Goal: Information Seeking & Learning: Compare options

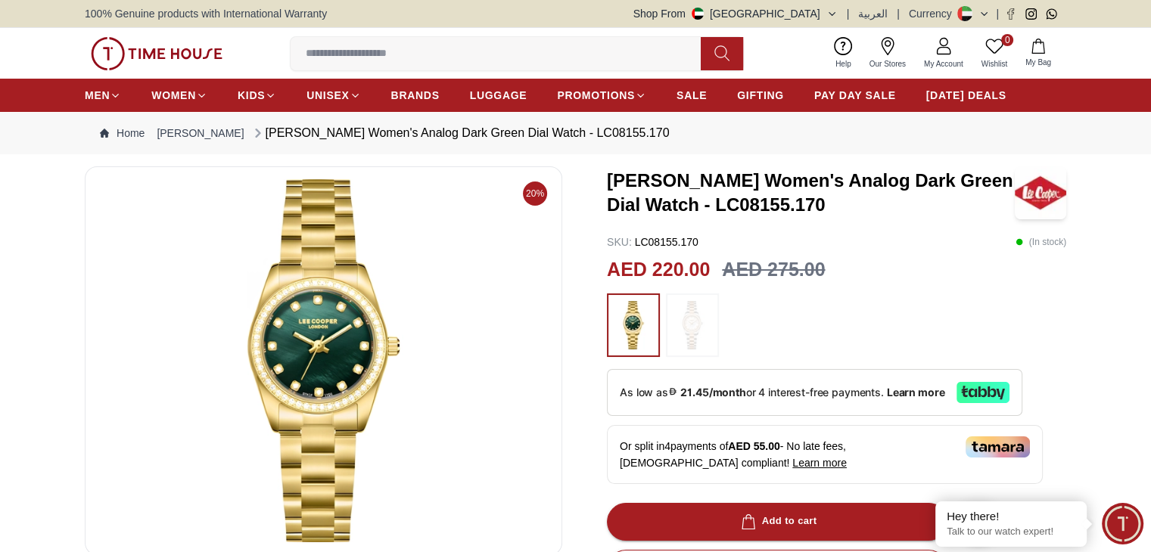
click at [328, 49] on input at bounding box center [502, 54] width 422 height 30
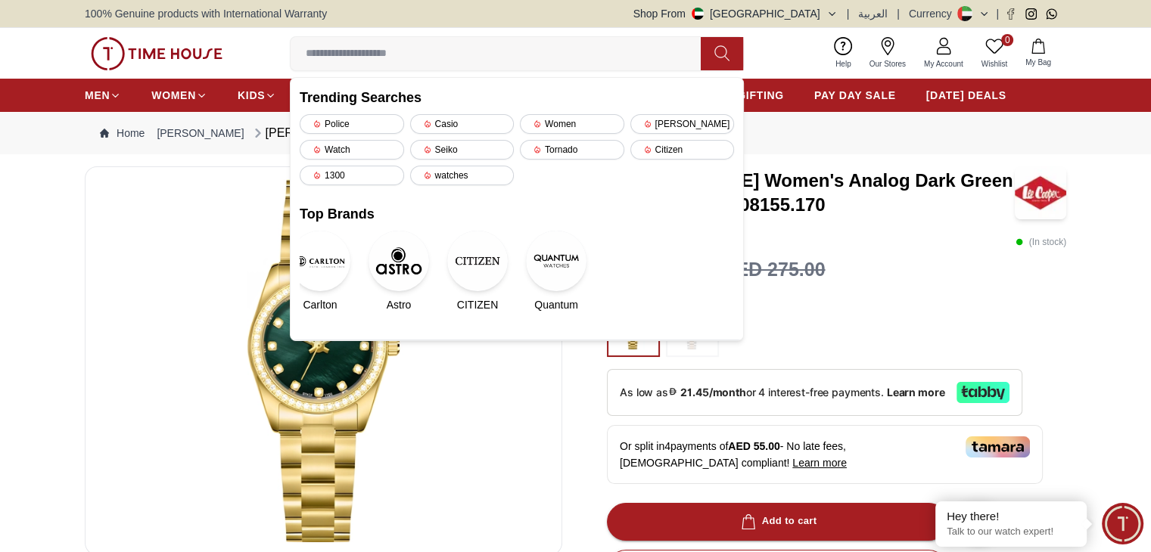
paste input "**********"
type input "**********"
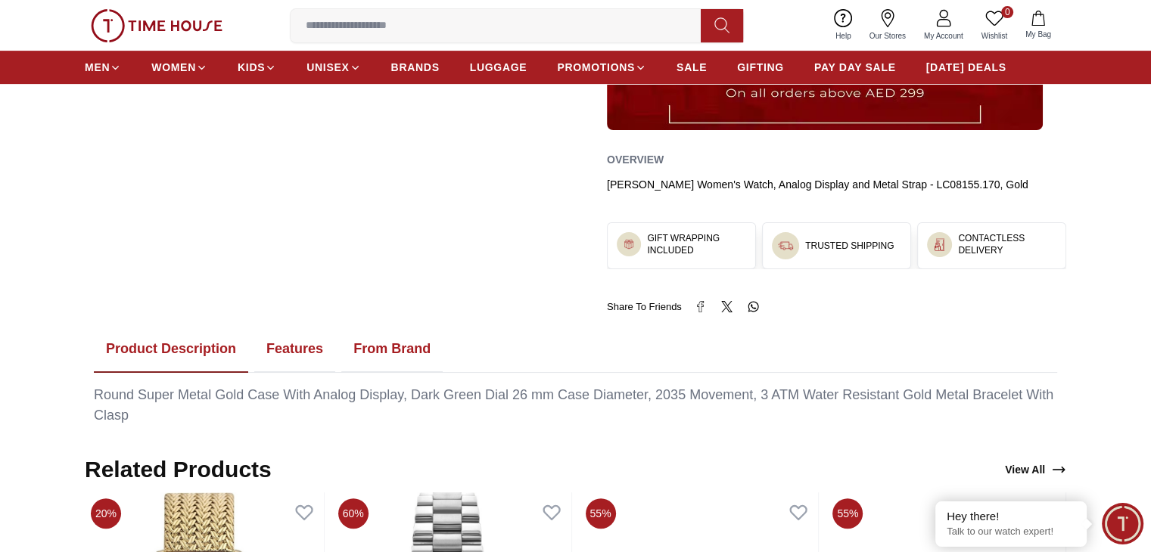
scroll to position [908, 0]
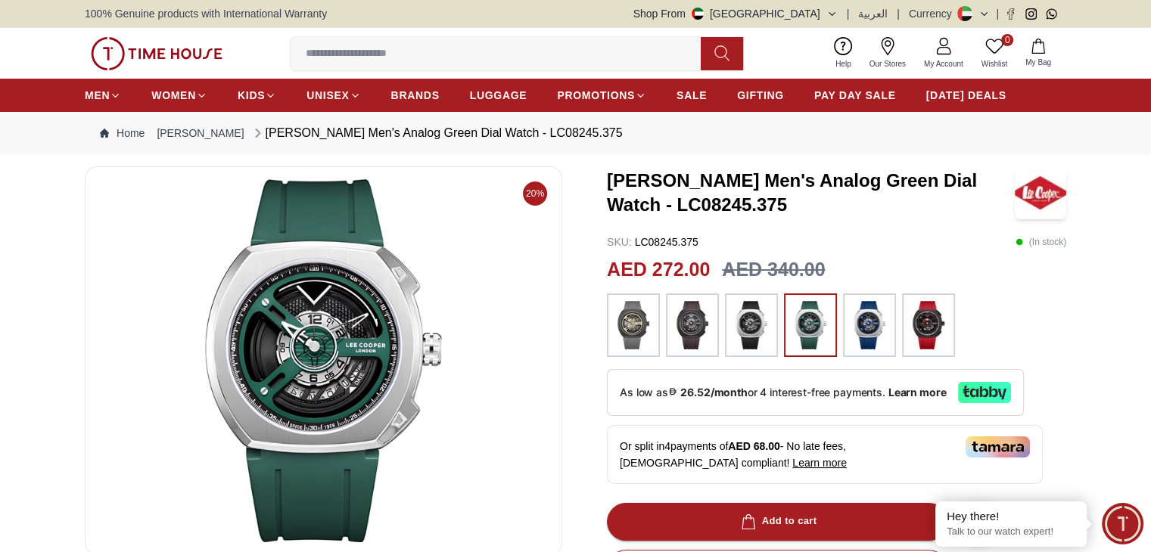
click at [927, 325] on img at bounding box center [929, 325] width 38 height 48
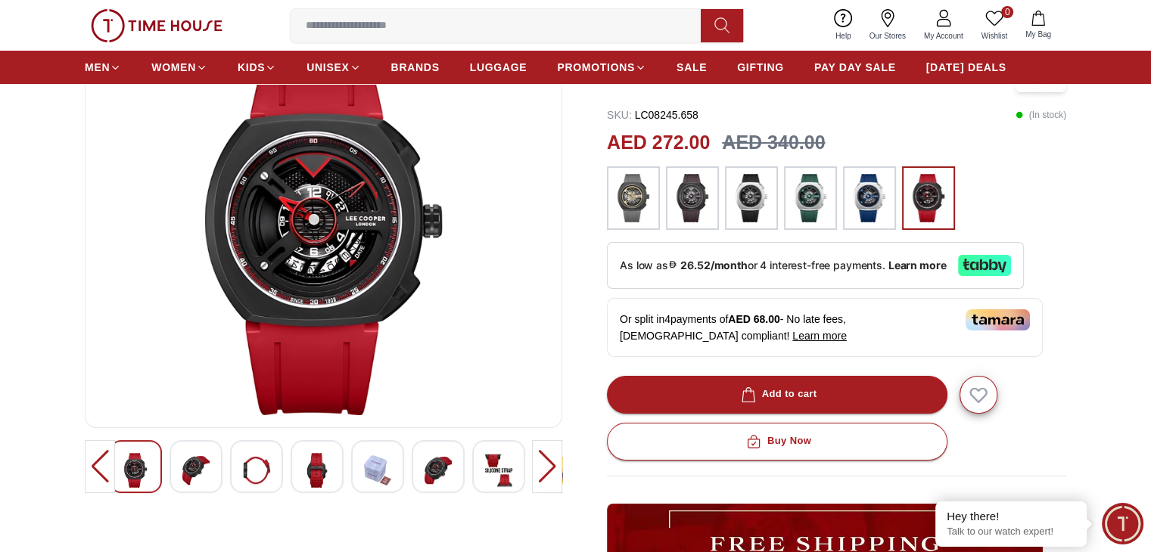
scroll to position [39, 0]
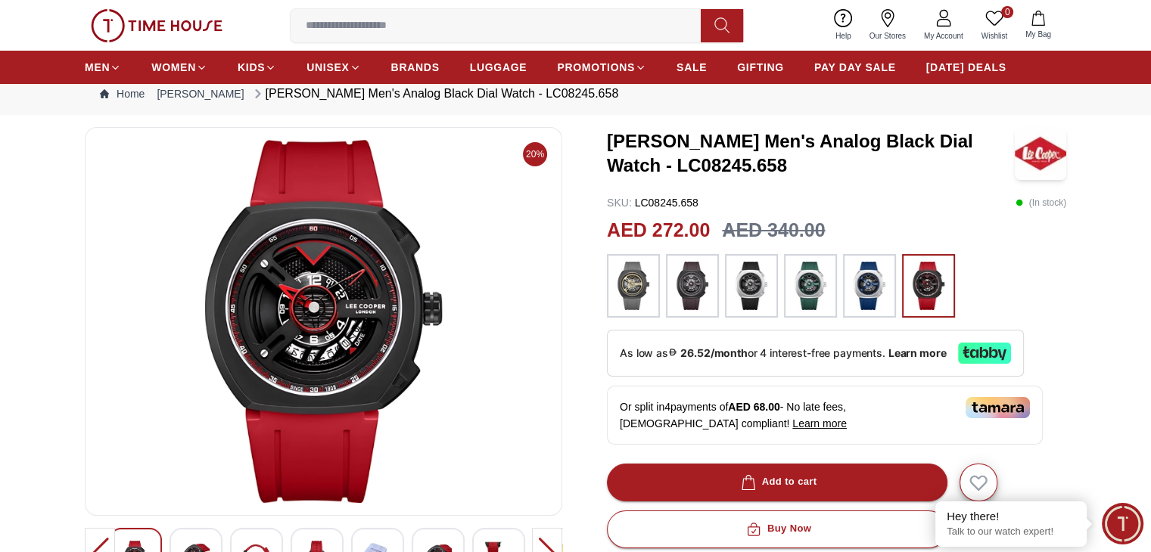
click at [869, 282] on img at bounding box center [870, 286] width 38 height 48
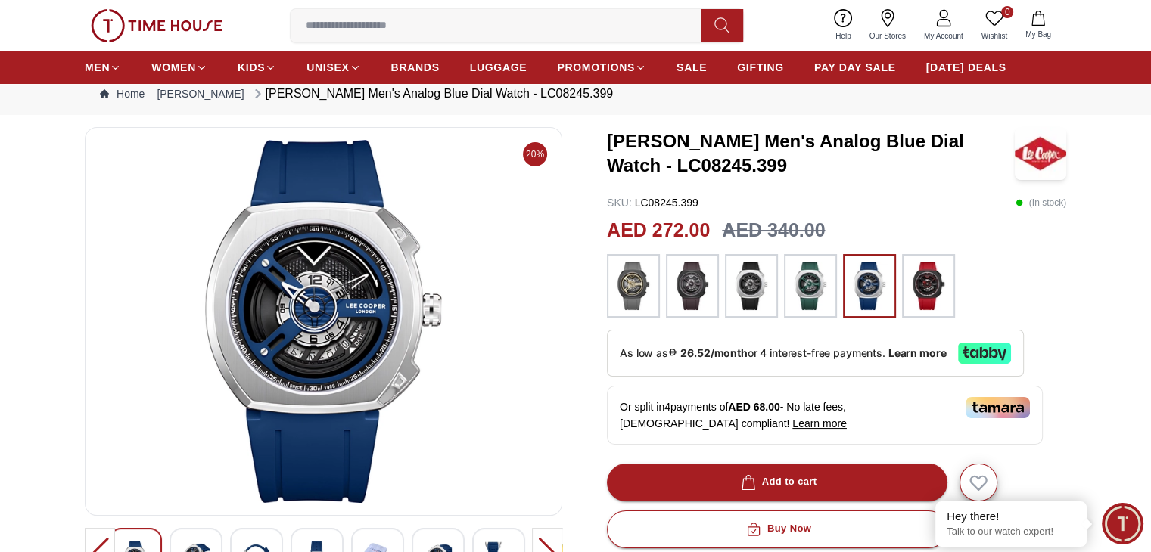
click at [927, 288] on img at bounding box center [929, 286] width 38 height 48
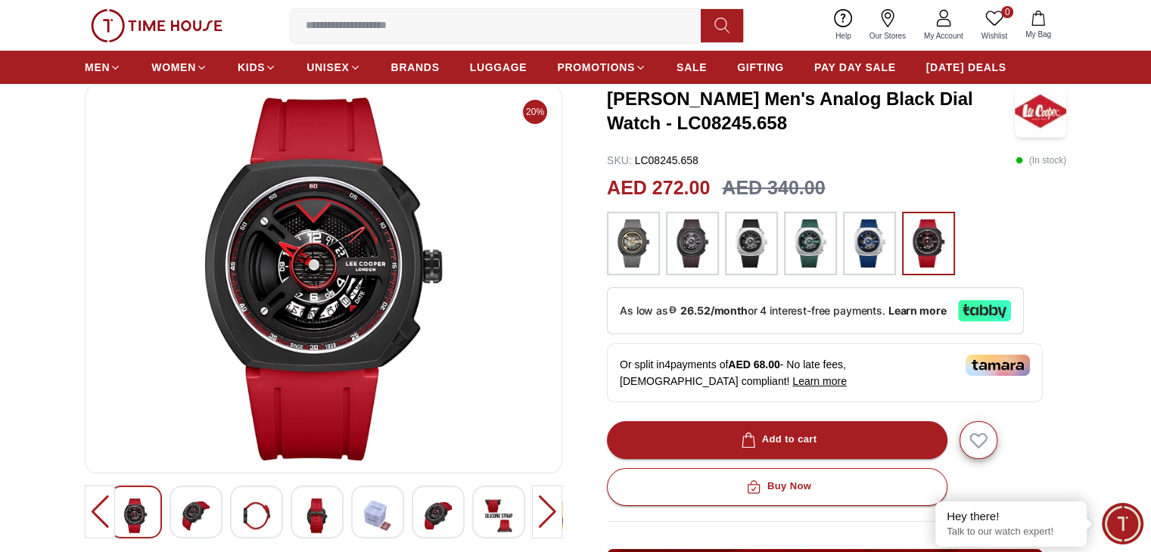
scroll to position [115, 0]
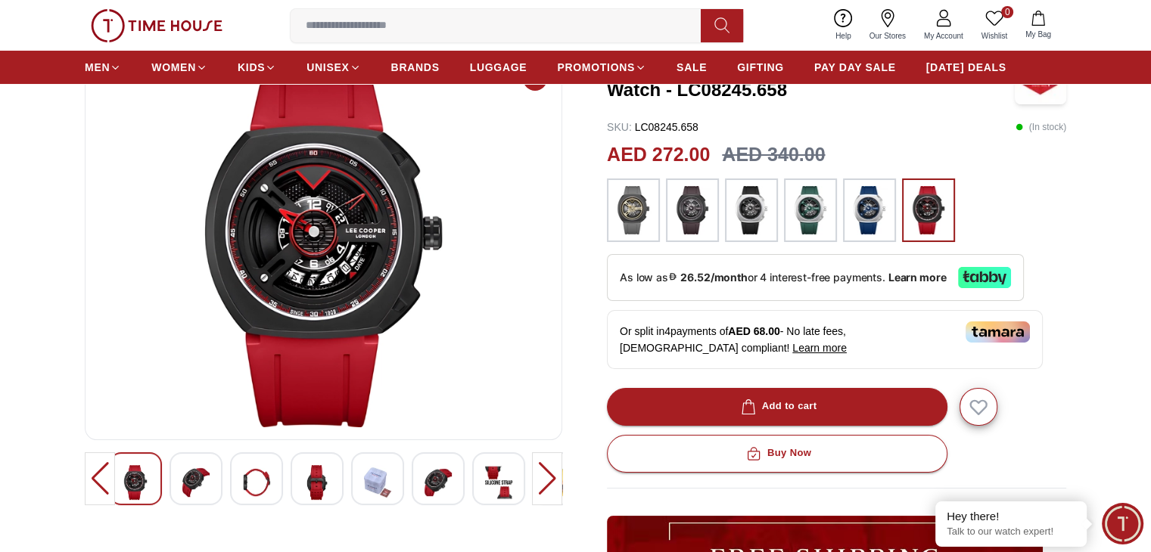
click at [808, 222] on img at bounding box center [811, 210] width 38 height 48
click at [758, 221] on img at bounding box center [752, 210] width 38 height 48
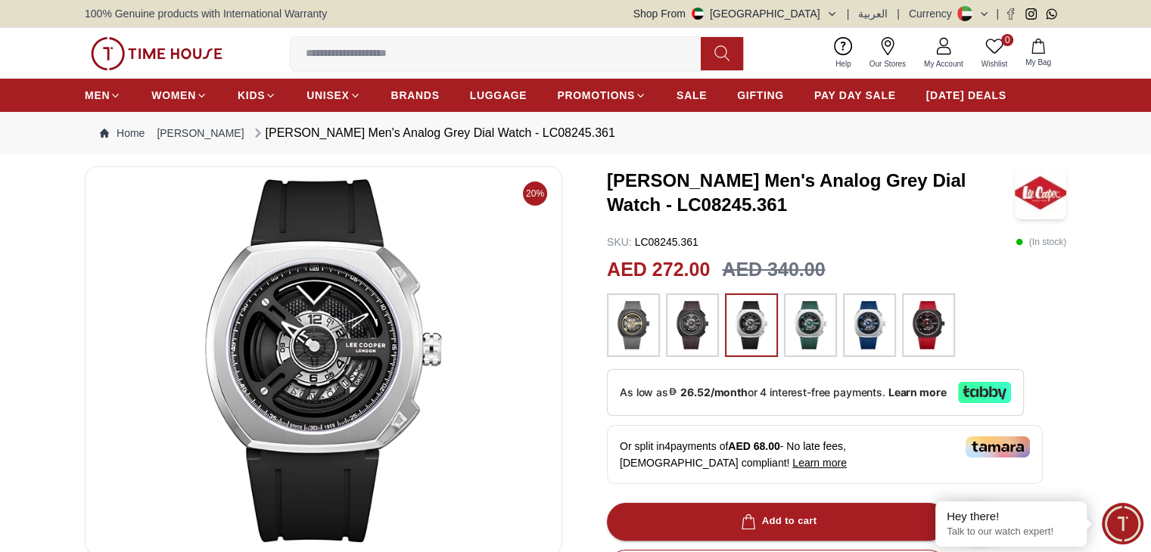
click at [937, 322] on img at bounding box center [929, 325] width 38 height 48
